Goal: Task Accomplishment & Management: Use online tool/utility

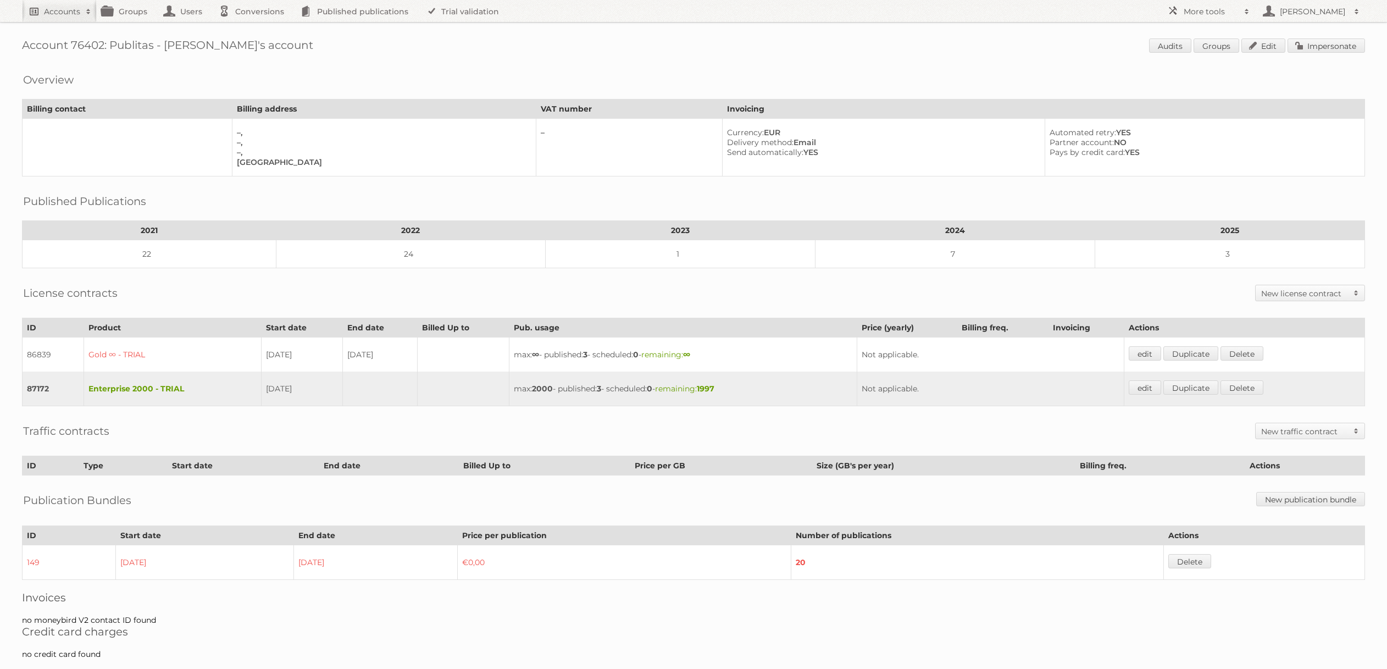
click at [67, 16] on link "Accounts" at bounding box center [59, 11] width 75 height 22
click at [253, 28] on input "Search" at bounding box center [261, 36] width 16 height 16
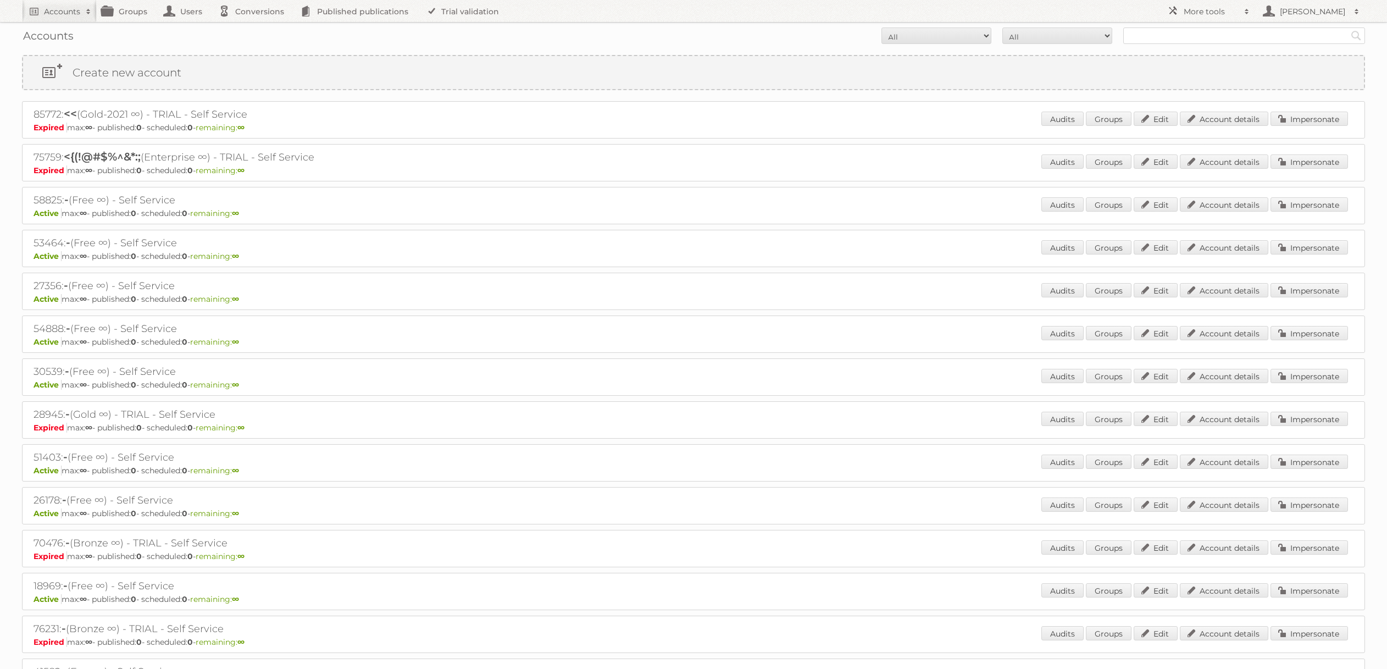
click at [1180, 45] on div "Accounts All Active Expired Pending All Paid Trials Self service Search" at bounding box center [694, 35] width 1344 height 27
click at [1168, 37] on input "text" at bounding box center [1245, 35] width 242 height 16
type input "[PERSON_NAME]"
click at [1348, 27] on input "Search" at bounding box center [1356, 35] width 16 height 16
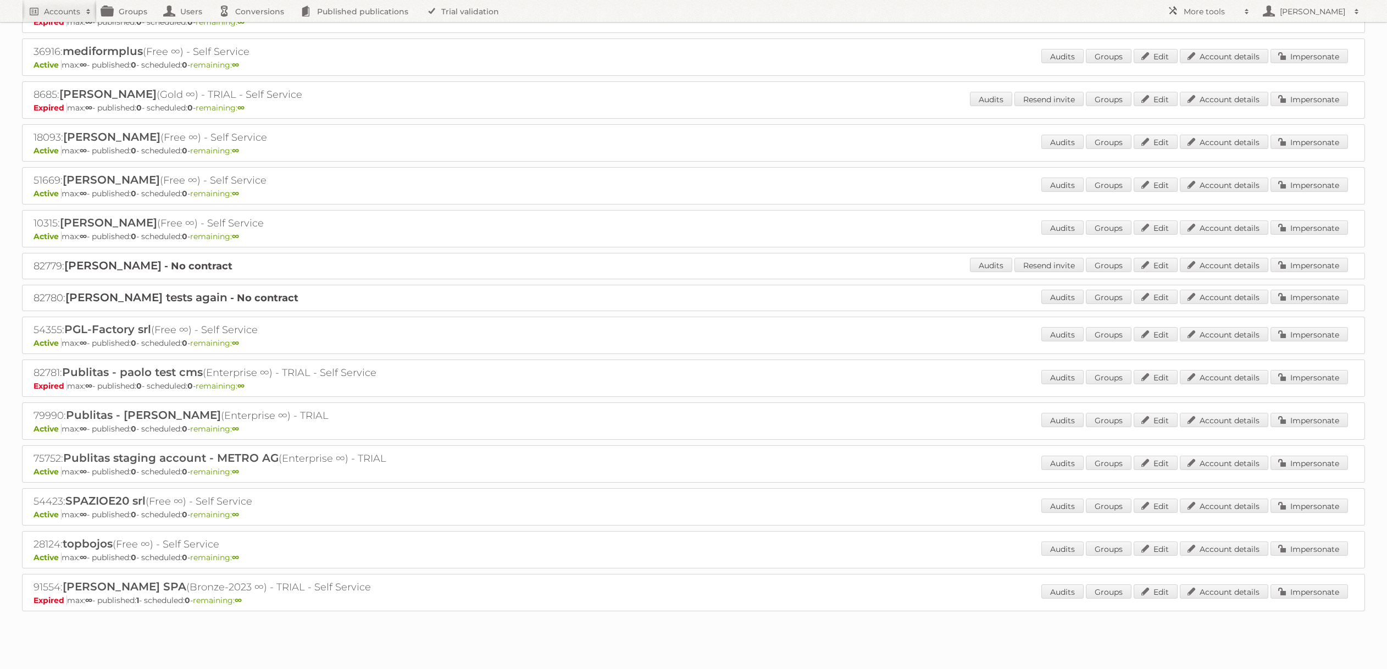
scroll to position [339, 0]
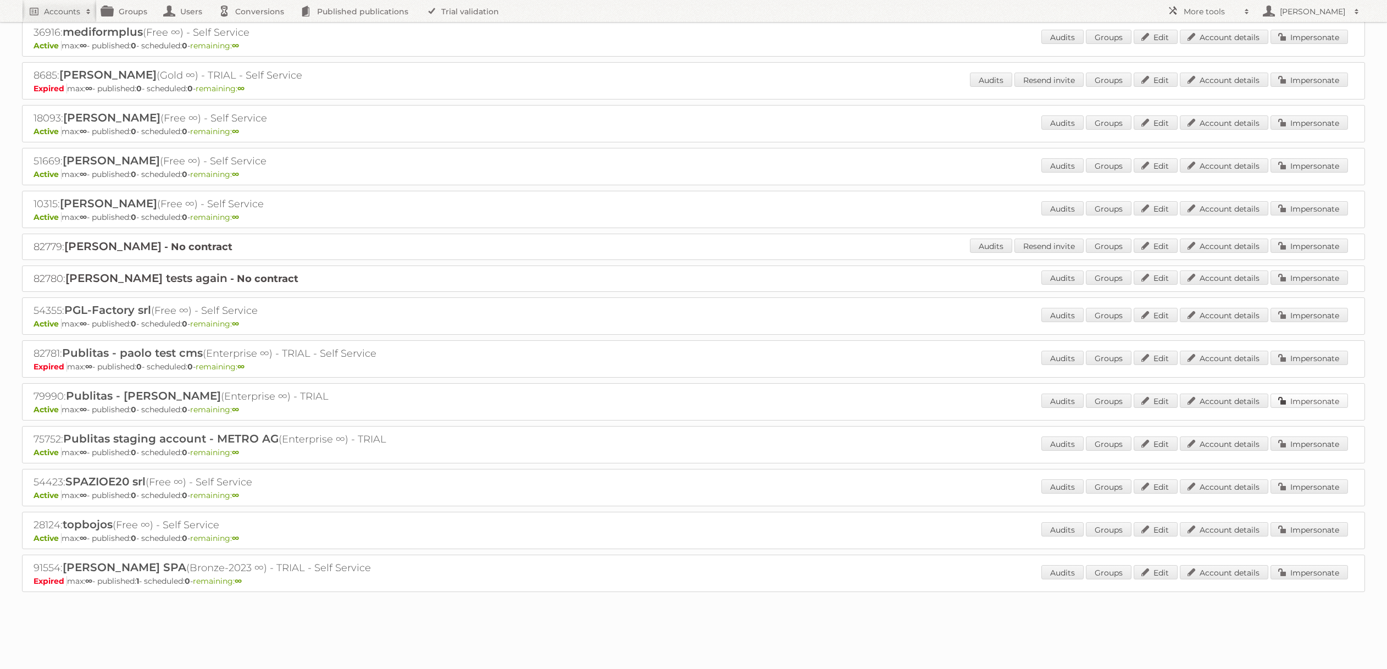
click at [1308, 404] on link "Impersonate" at bounding box center [1310, 401] width 78 height 14
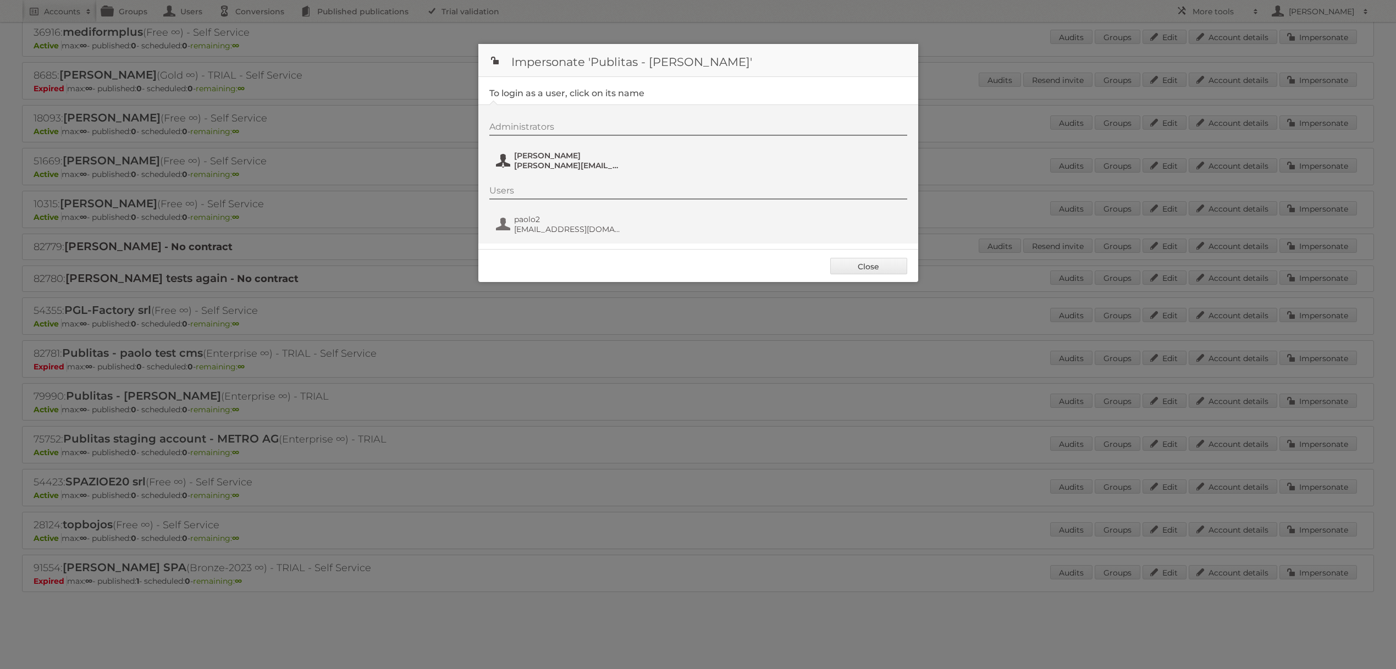
click at [561, 169] on button "Paolo Tozzo paolo.tozzo@gmail.com" at bounding box center [559, 161] width 129 height 22
